Goal: Task Accomplishment & Management: Manage account settings

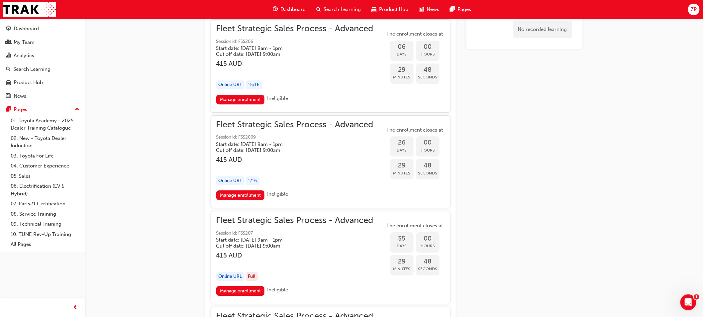
scroll to position [781, 0]
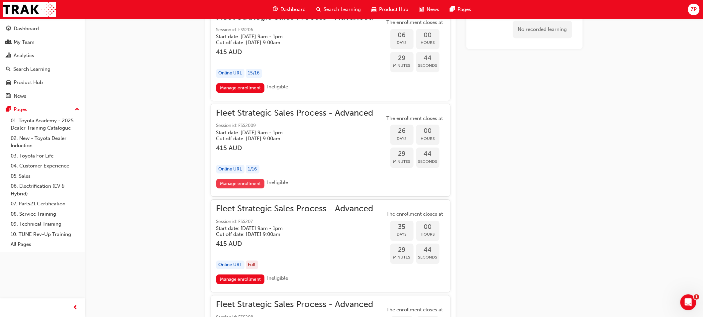
click at [248, 183] on link "Manage enrollment" at bounding box center [240, 184] width 49 height 10
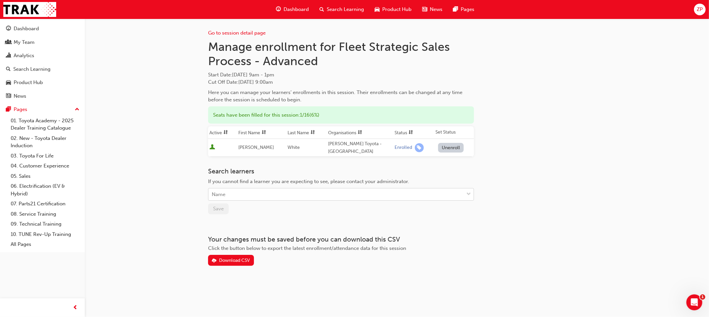
click at [306, 190] on div "Name" at bounding box center [335, 195] width 255 height 12
type input "rob"
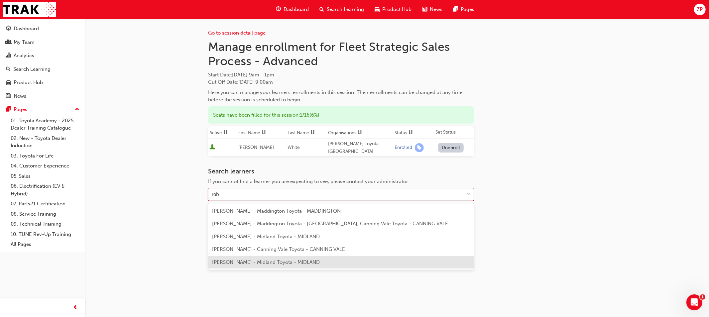
click at [285, 261] on span "[PERSON_NAME] - Midland Toyota - MIDLAND" at bounding box center [266, 262] width 108 height 6
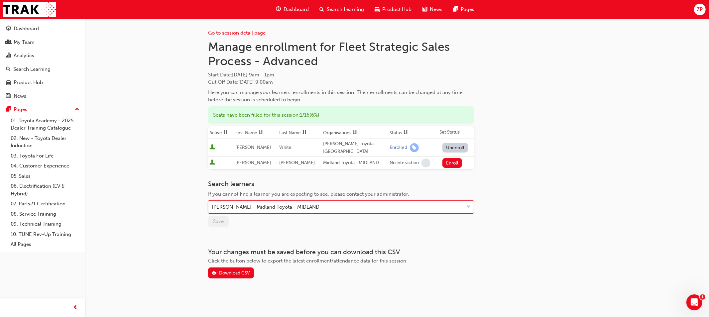
click at [445, 163] on button "Enroll" at bounding box center [452, 163] width 20 height 10
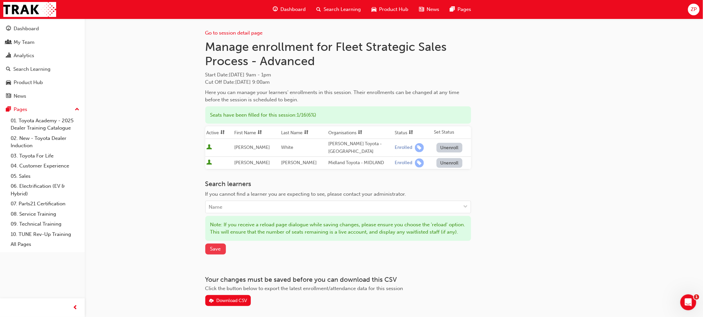
click at [220, 252] on span "Save" at bounding box center [215, 249] width 11 height 6
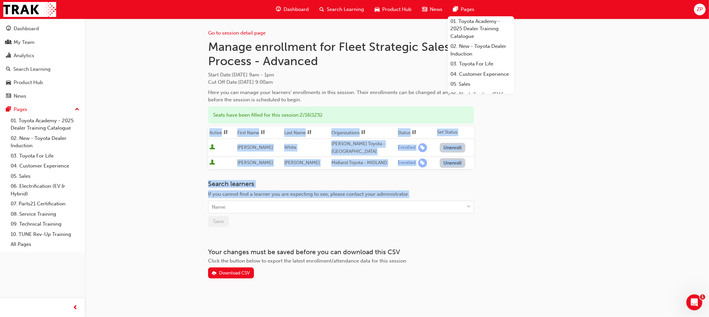
click at [693, 196] on div "Go to session detail page Manage enrollment for Fleet Strategic Sales Process -…" at bounding box center [354, 158] width 709 height 317
